Goal: Book appointment/travel/reservation

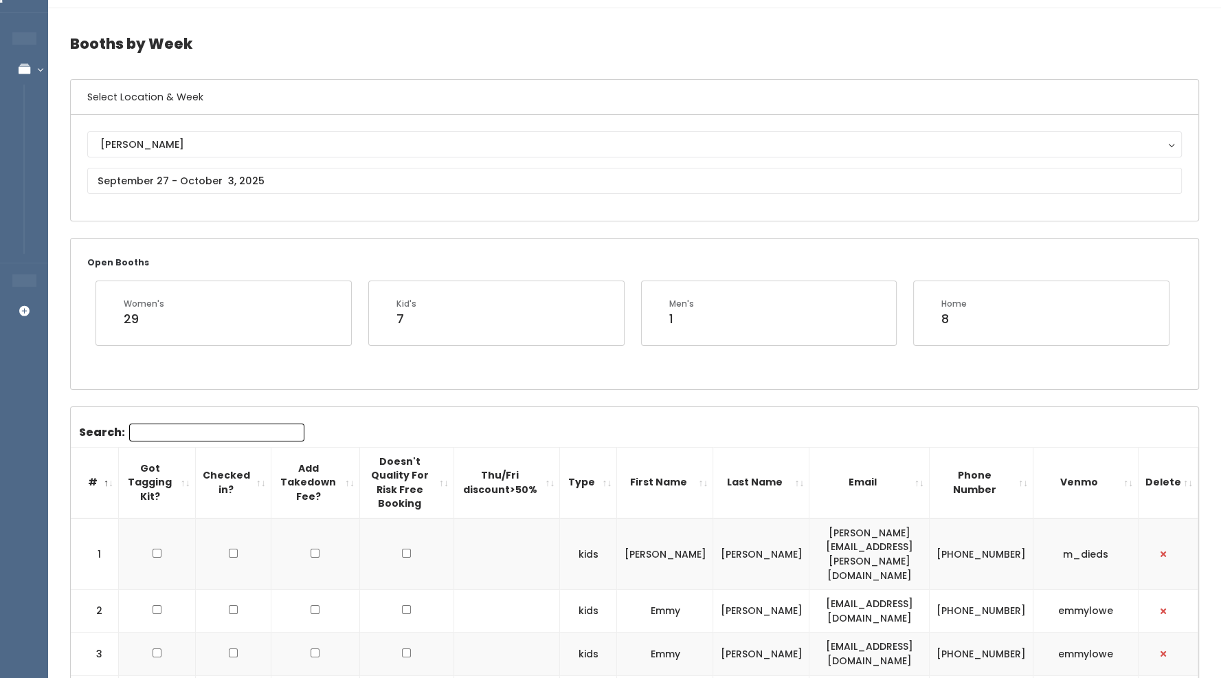
scroll to position [33, 0]
click at [285, 175] on input "text" at bounding box center [634, 181] width 1095 height 26
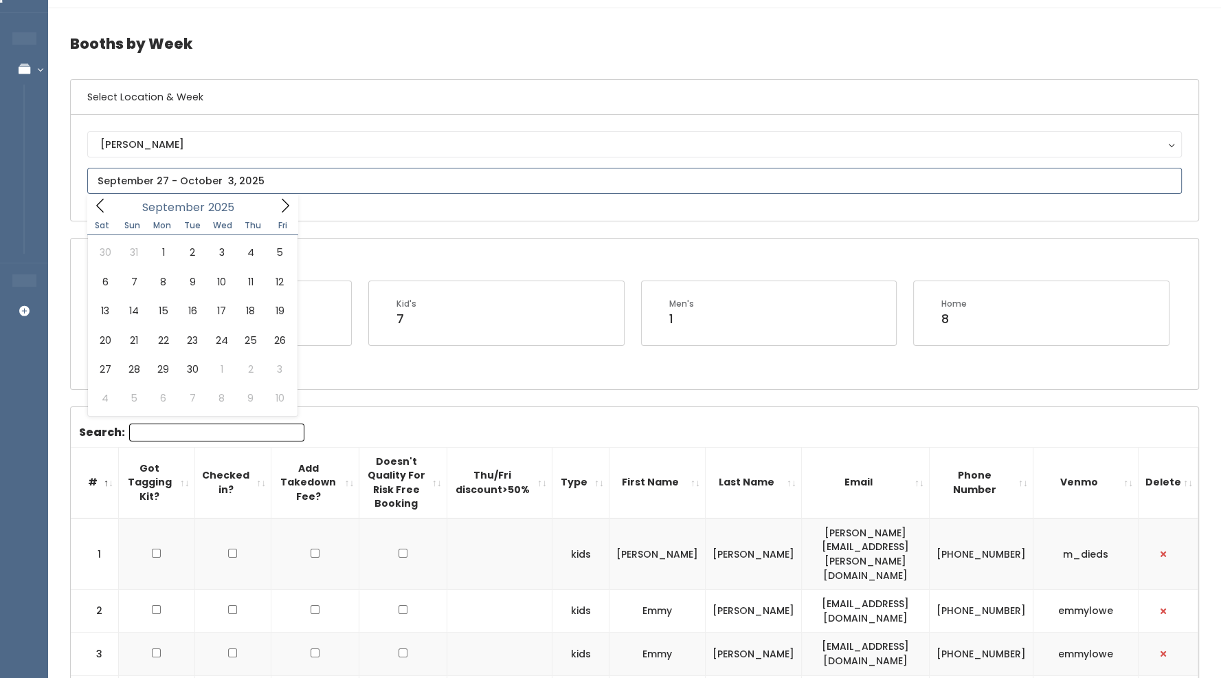
click at [287, 210] on icon at bounding box center [285, 205] width 15 height 15
type input "September 27 to October 3"
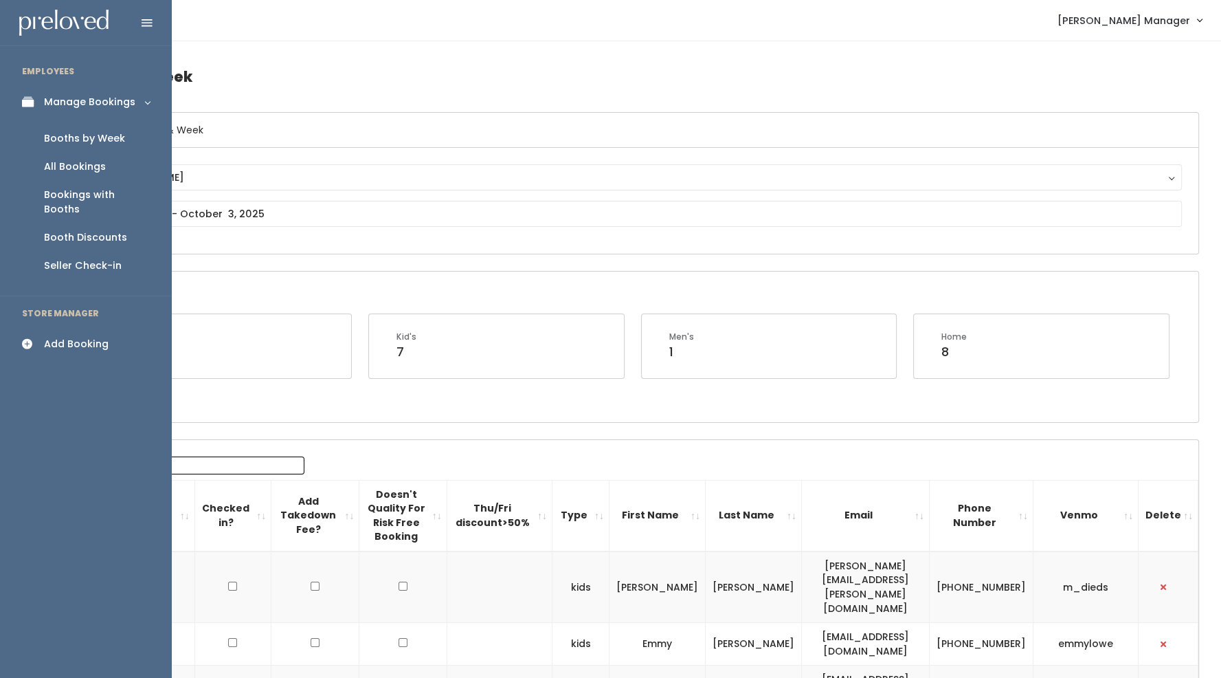
click at [93, 140] on div "Booths by Week" at bounding box center [84, 138] width 81 height 14
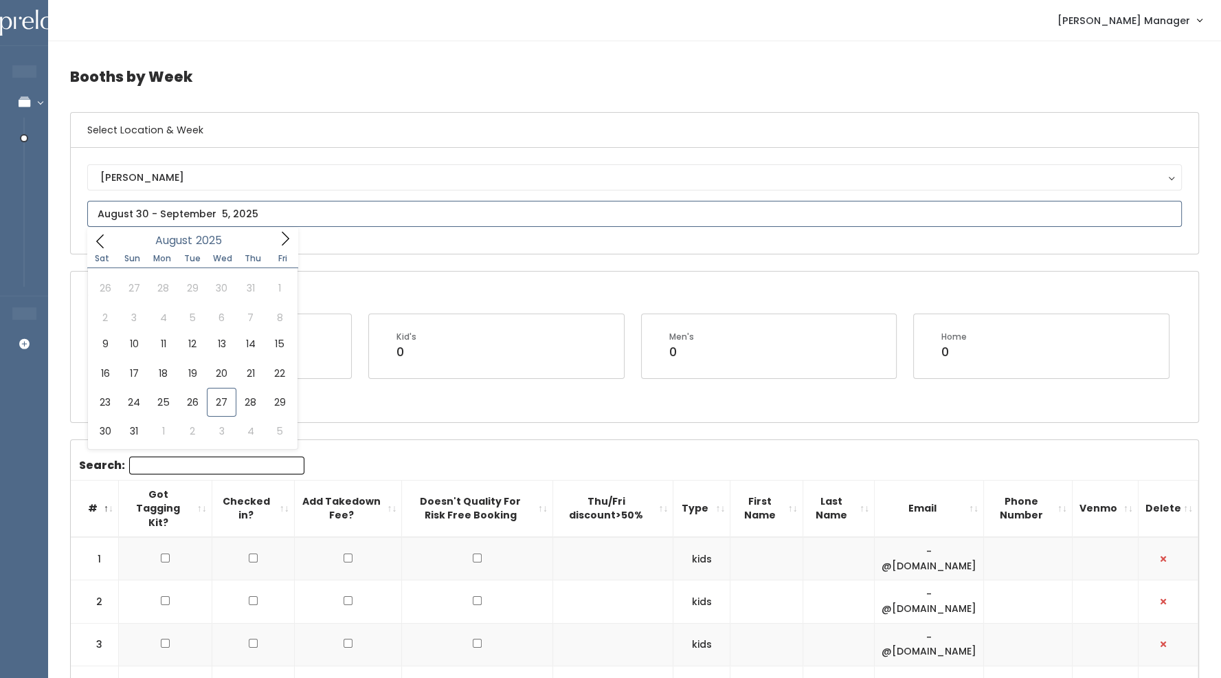
click at [146, 212] on input "text" at bounding box center [634, 214] width 1095 height 26
click at [282, 241] on icon at bounding box center [285, 238] width 15 height 15
type input "September 27 to October 3"
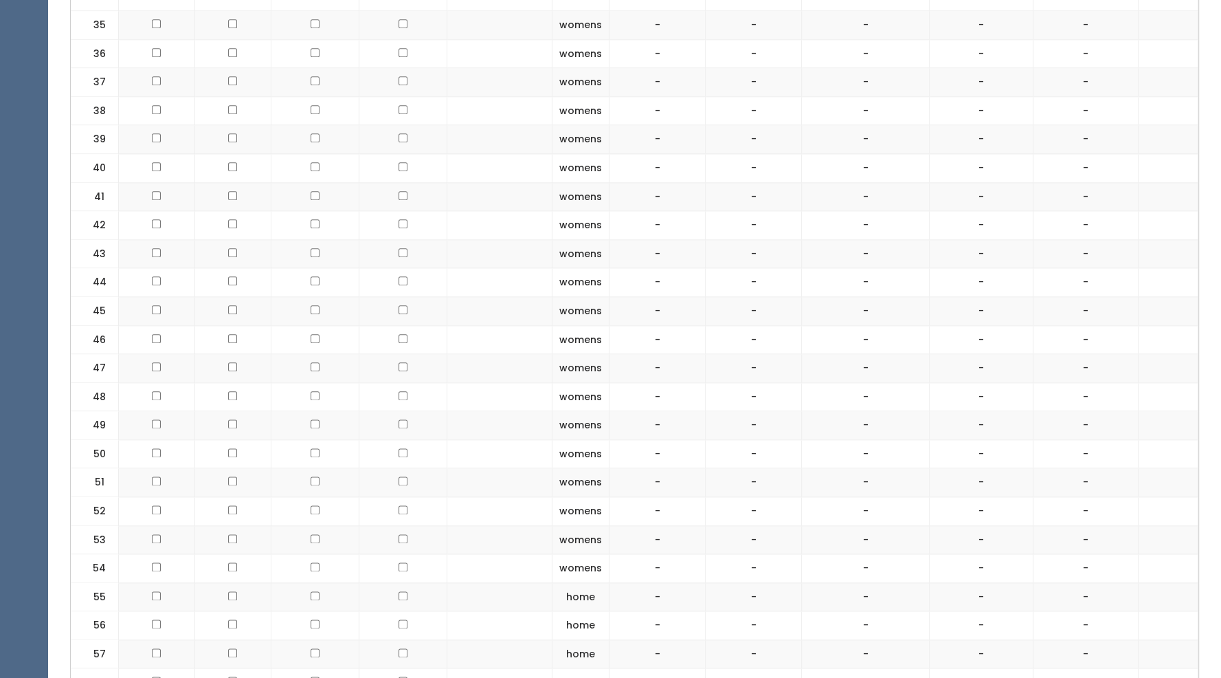
scroll to position [2135, 0]
